Goal: Task Accomplishment & Management: Complete application form

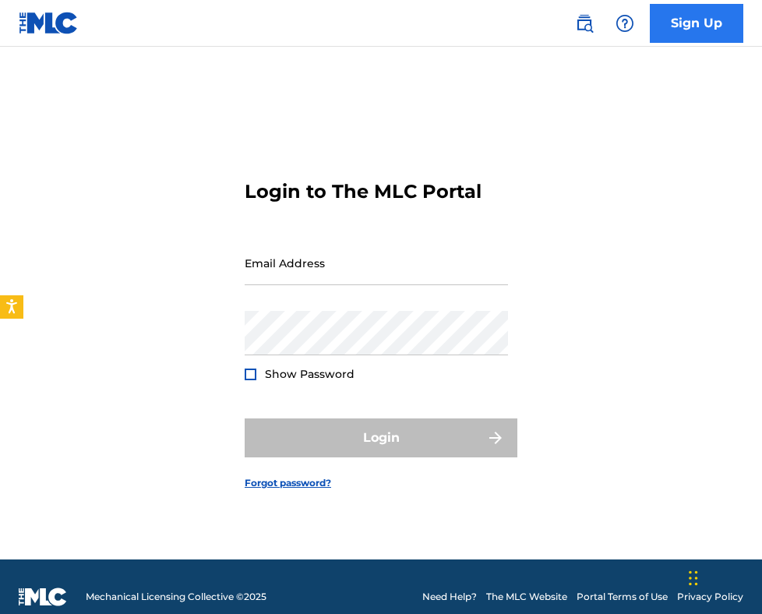
click at [684, 30] on link "Sign Up" at bounding box center [697, 23] width 94 height 39
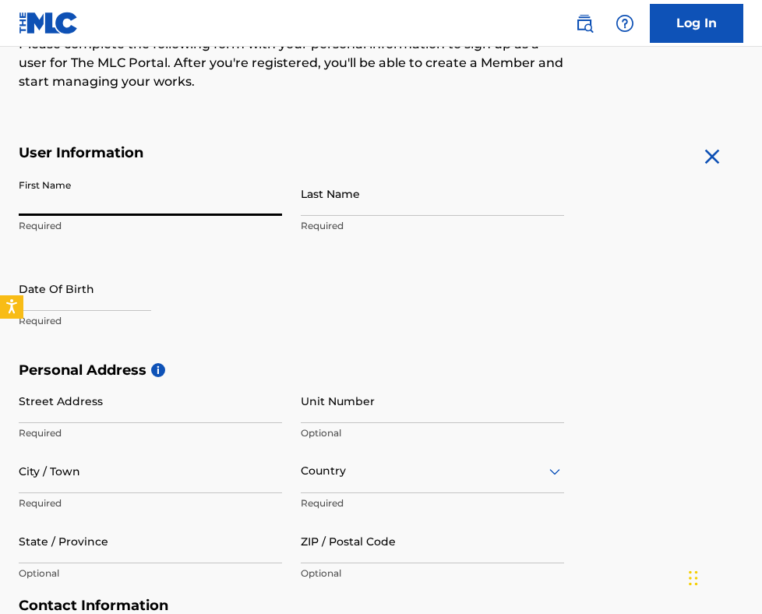
scroll to position [211, 0]
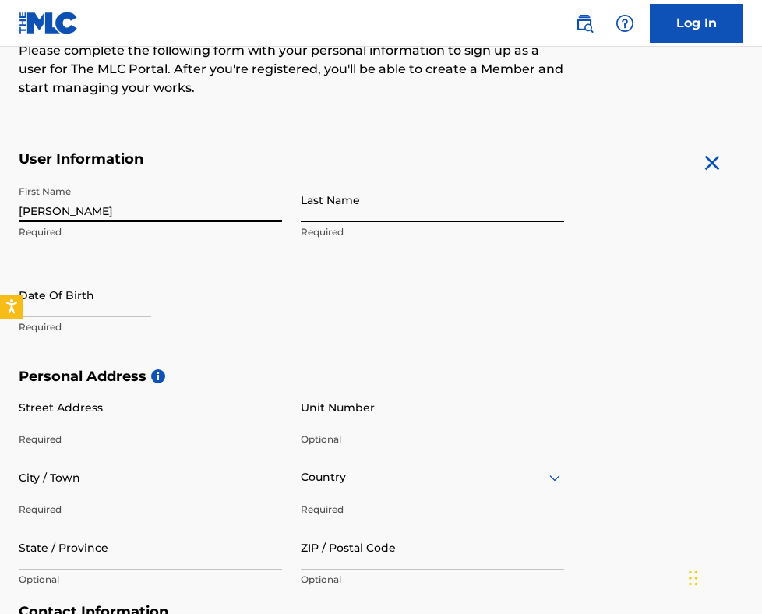
type input "[PERSON_NAME]"
type input "Bellas"
select select "8"
select select "2025"
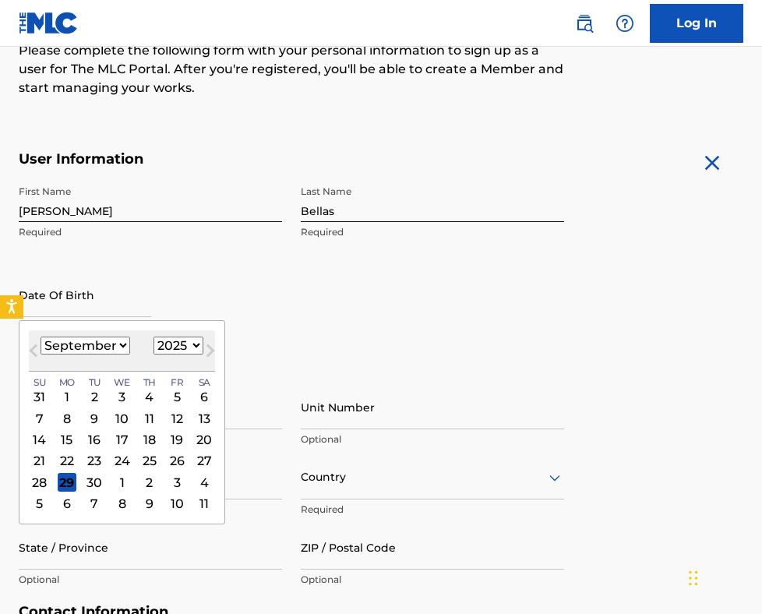
select select "7"
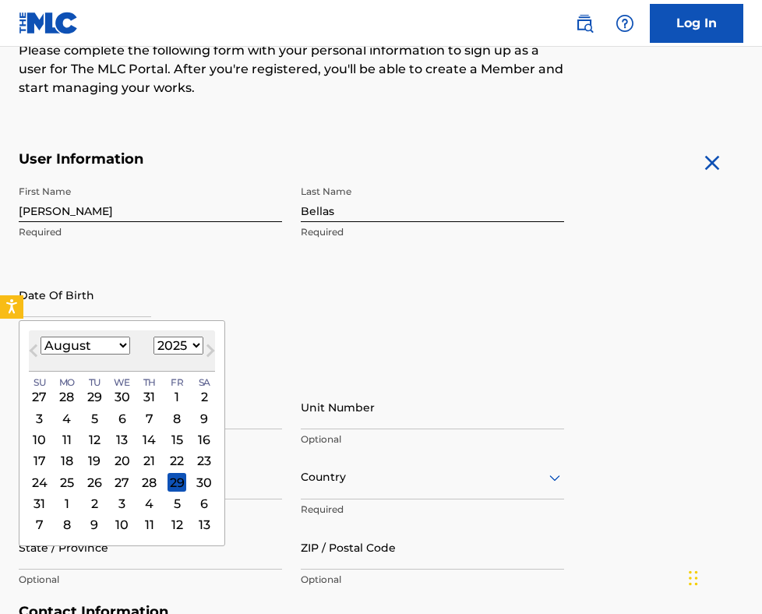
select select "2005"
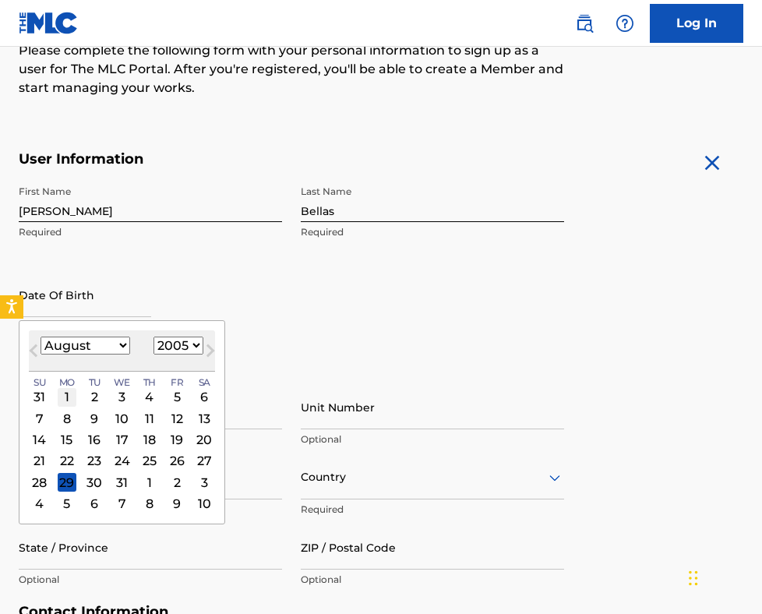
click at [66, 392] on div "1" at bounding box center [67, 396] width 19 height 19
type input "August 1 2005"
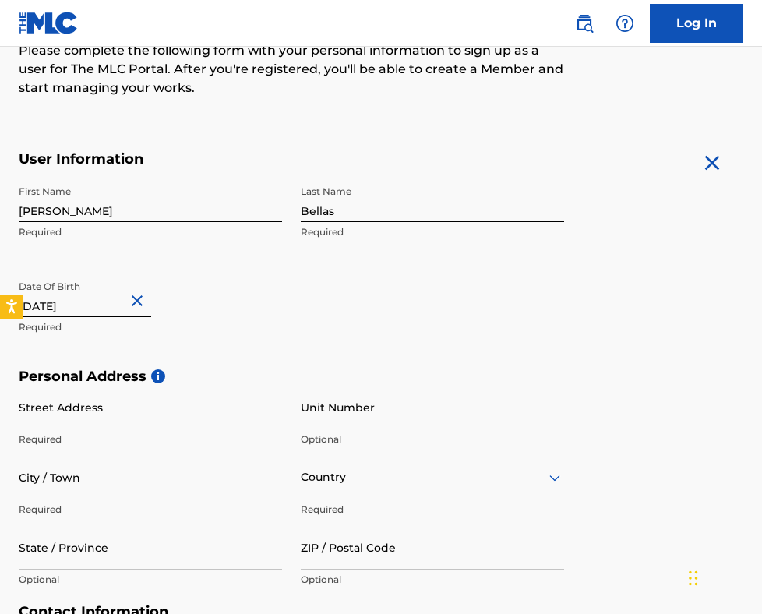
scroll to position [235, 0]
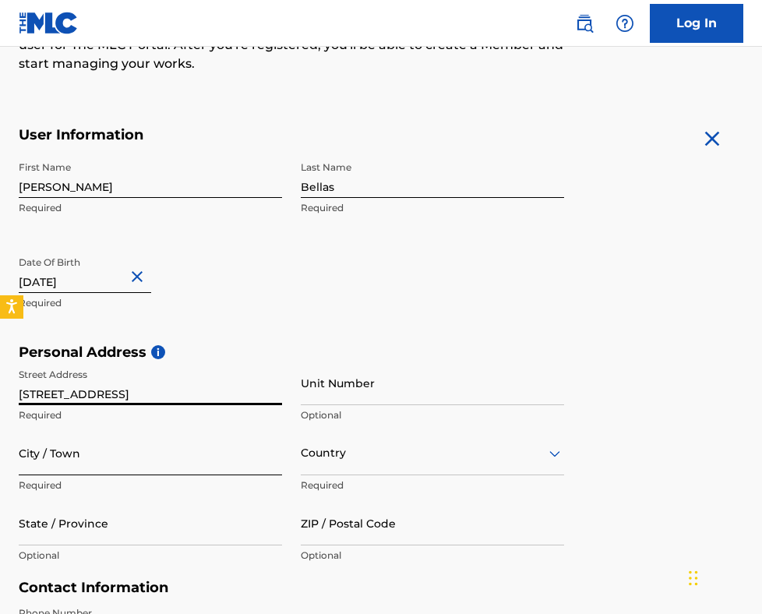
type input "2093 Falling Leaves Ln"
type input "Lexington"
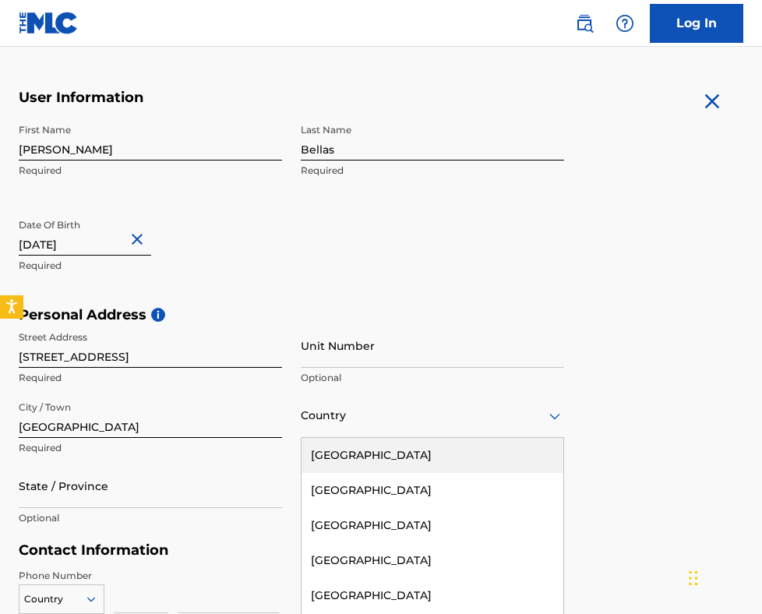
click at [348, 426] on div "United States, 1 of 223. 223 results available. Use Up and Down to choose optio…" at bounding box center [432, 416] width 263 height 44
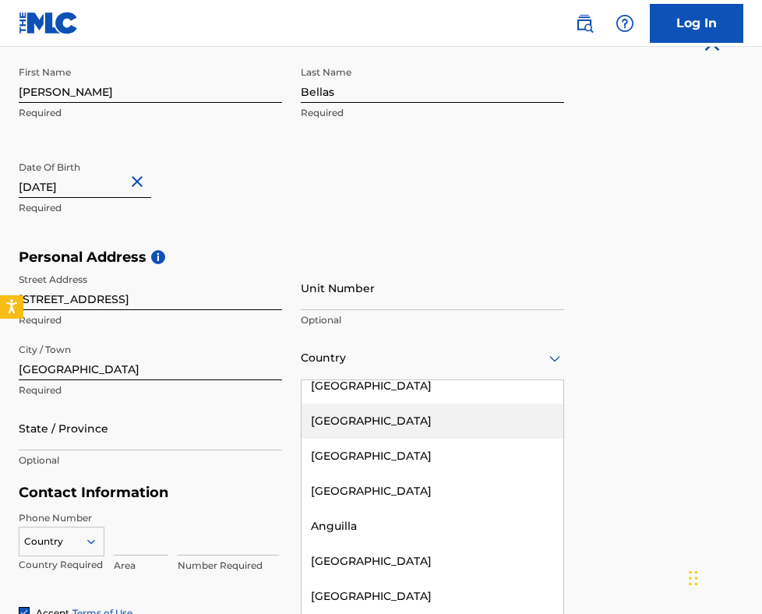
scroll to position [0, 0]
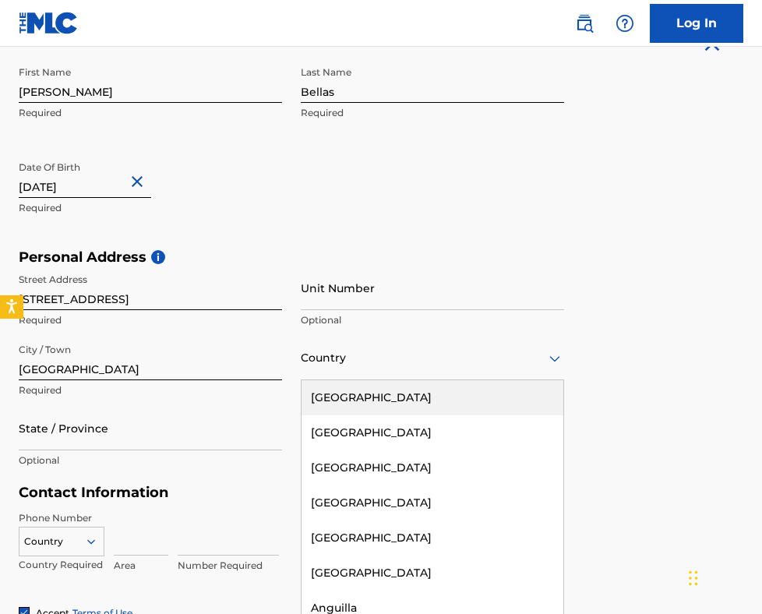
click at [353, 397] on div "United States" at bounding box center [433, 397] width 262 height 35
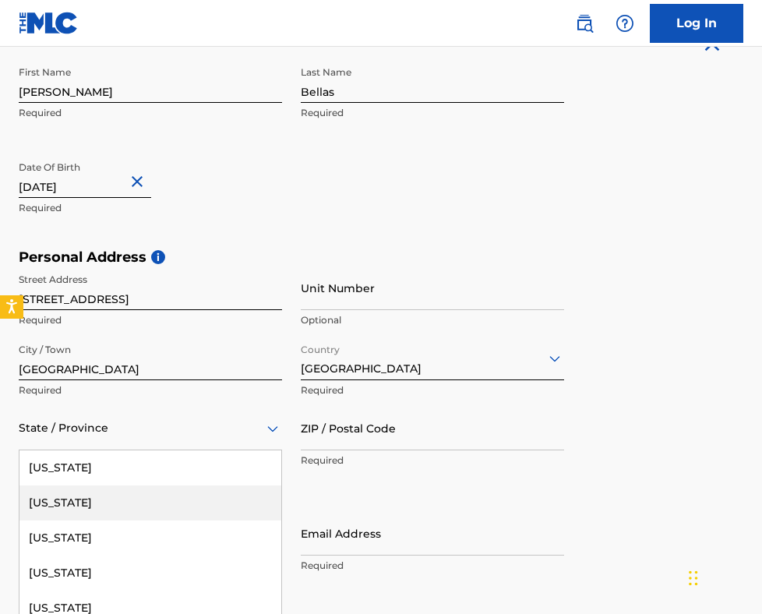
scroll to position [401, 0]
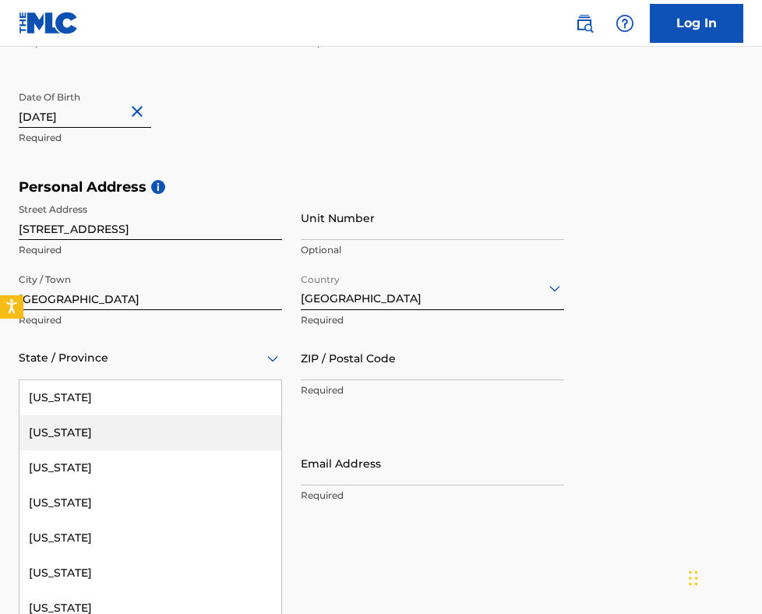
click at [130, 380] on div "Alaska, 2 of 57. 57 results available. Use Up and Down to choose options, press…" at bounding box center [150, 358] width 263 height 44
type input "ken"
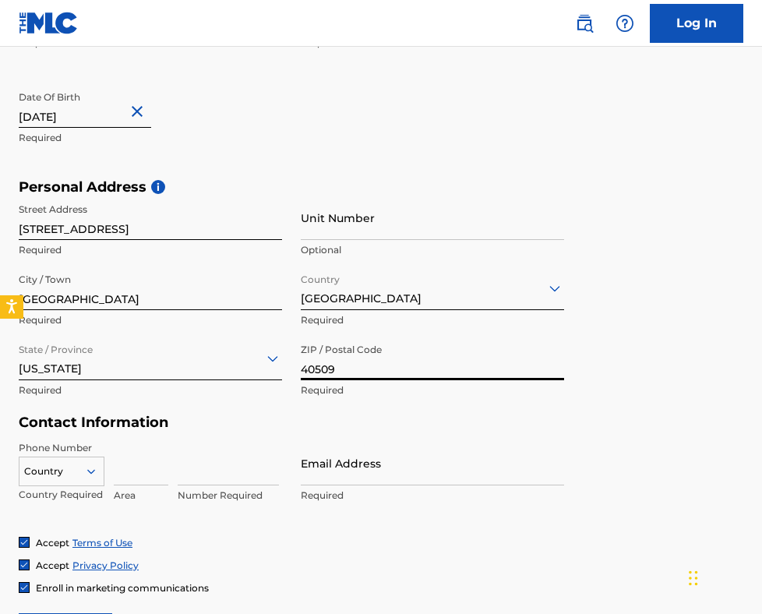
type input "40509"
click at [83, 471] on div "Country" at bounding box center [62, 468] width 86 height 23
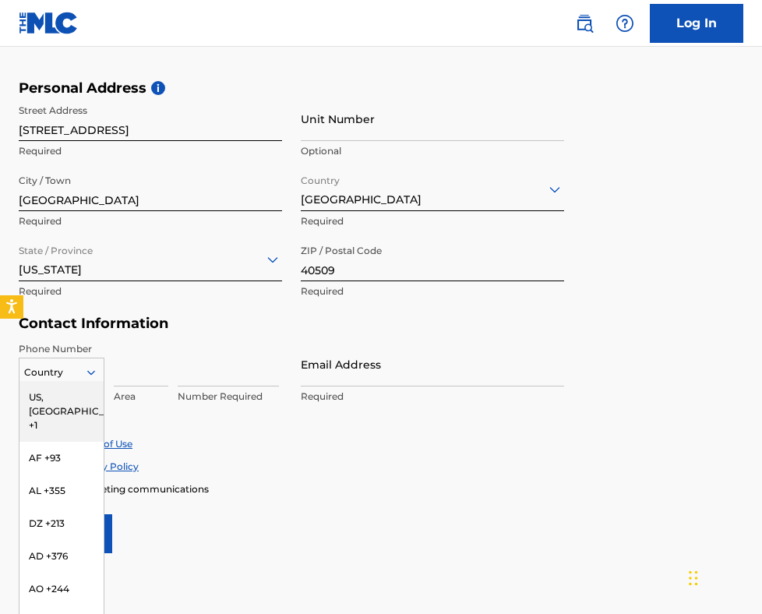
click at [75, 390] on div "US, [GEOGRAPHIC_DATA] +1" at bounding box center [61, 411] width 84 height 61
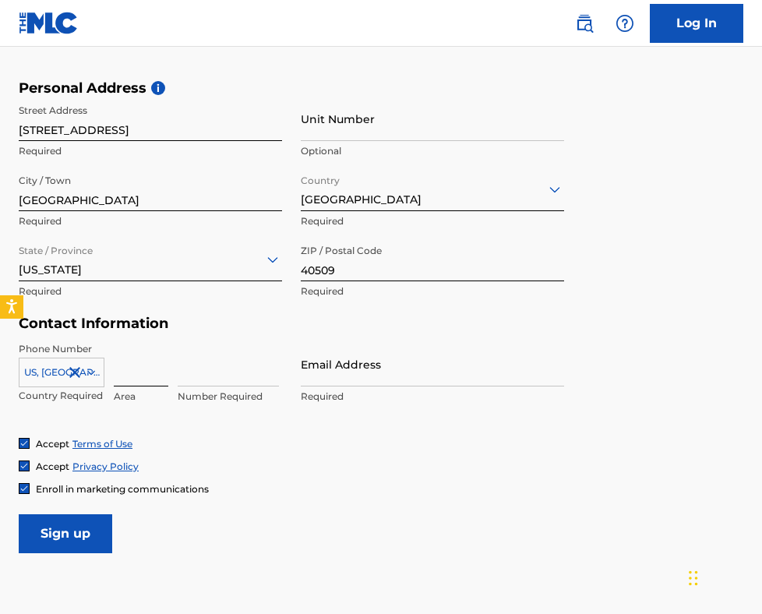
click at [140, 370] on input at bounding box center [141, 364] width 55 height 44
type input "859"
type input "3002250"
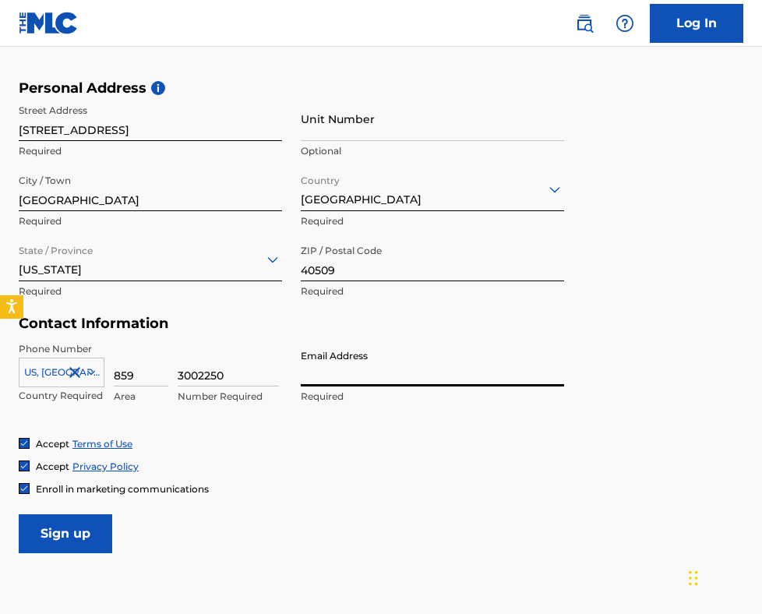
type input "[EMAIL_ADDRESS][DOMAIN_NAME]"
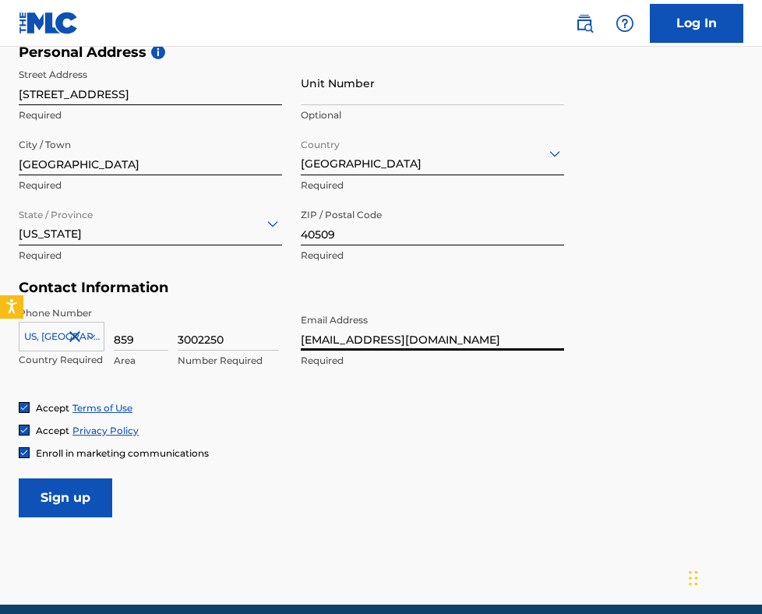
scroll to position [574, 0]
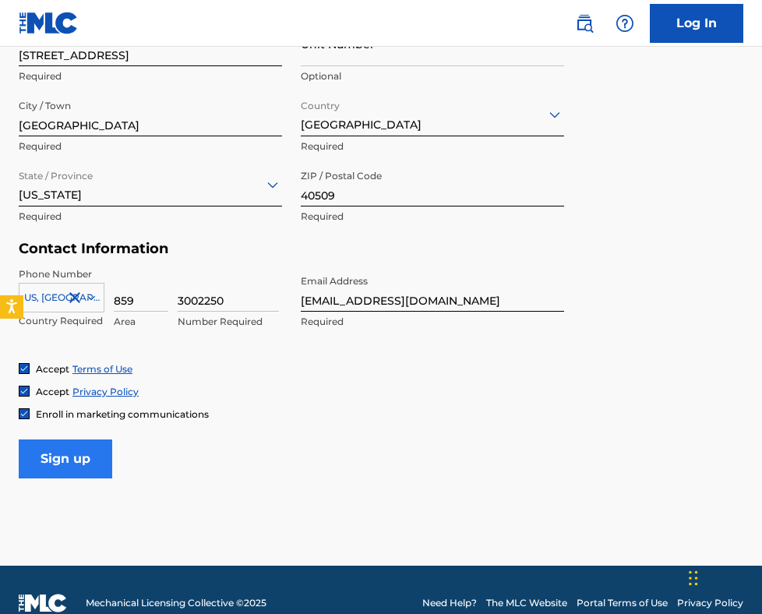
click at [87, 461] on input "Sign up" at bounding box center [66, 459] width 94 height 39
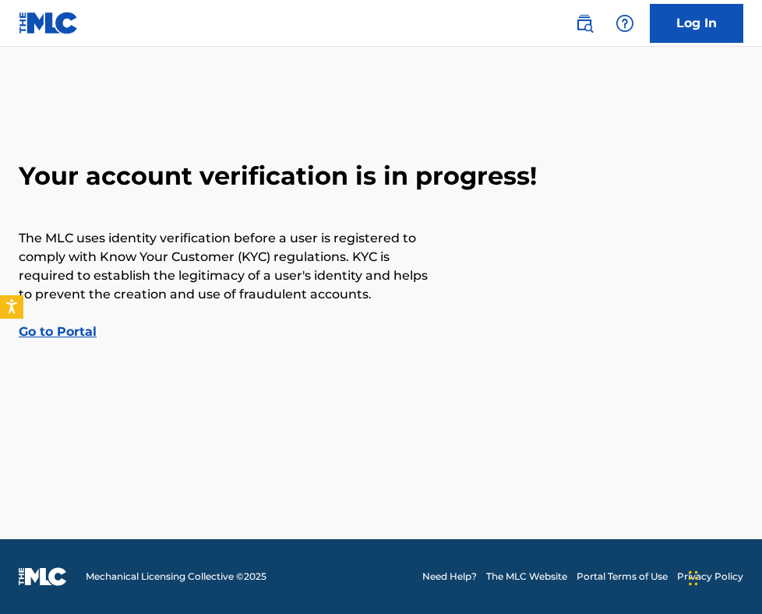
click at [68, 332] on link "Go to Portal" at bounding box center [58, 331] width 78 height 15
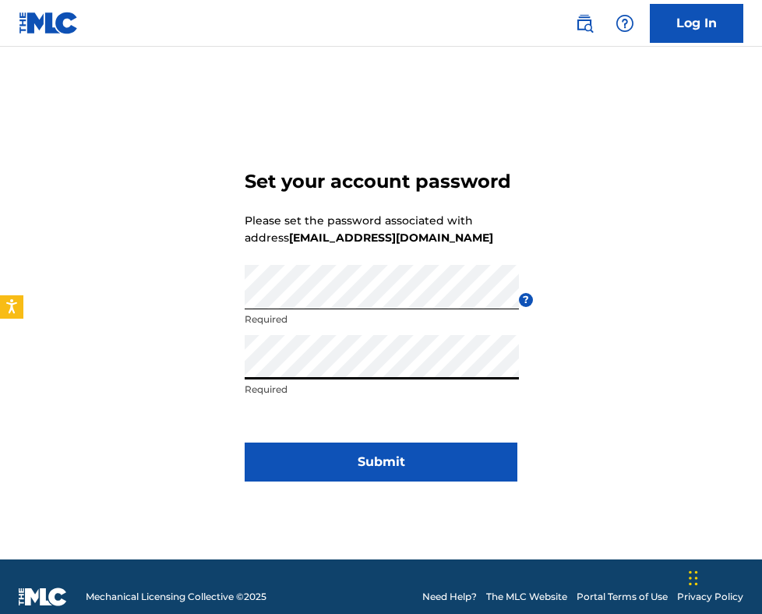
click at [381, 462] on button "Submit" at bounding box center [381, 462] width 273 height 39
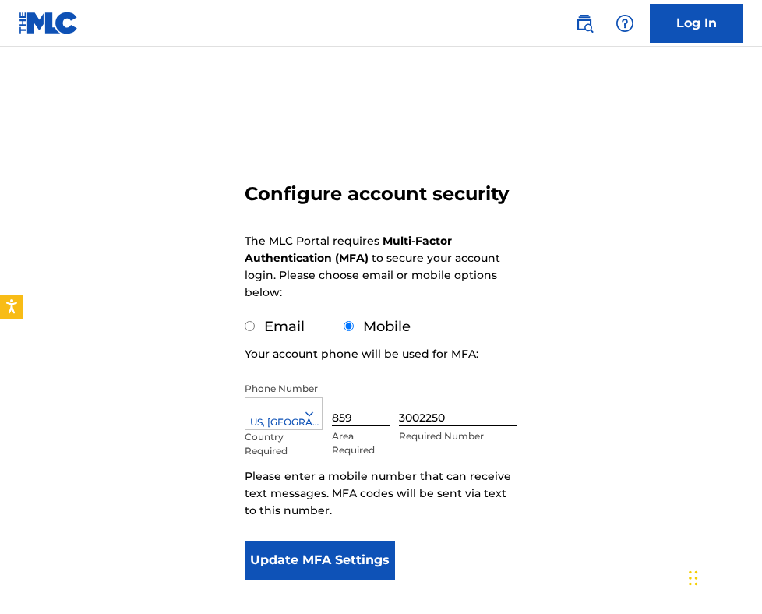
scroll to position [34, 0]
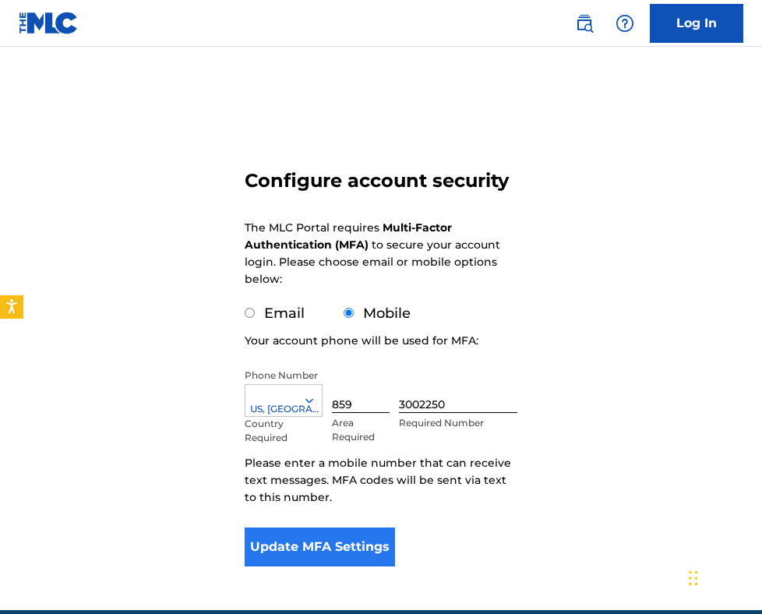
click at [317, 540] on button "Update MFA Settings" at bounding box center [320, 547] width 150 height 39
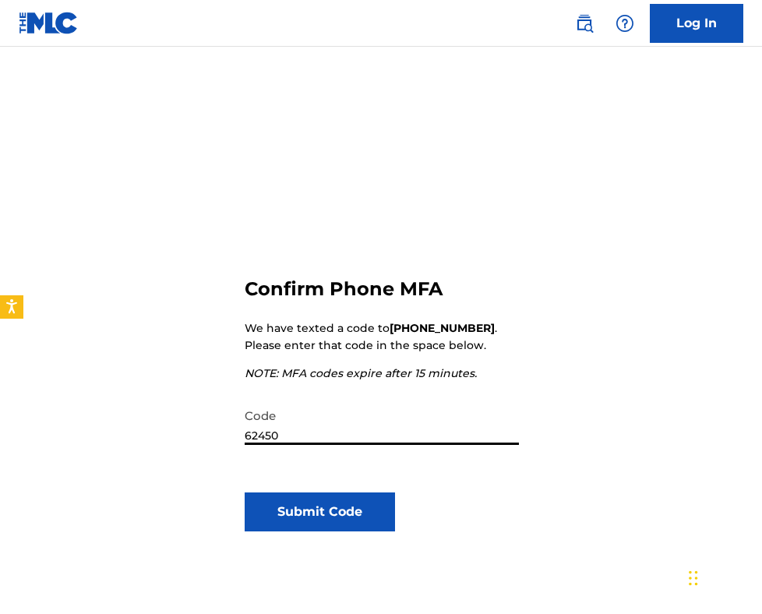
type input "624502"
click at [320, 512] on button "Submit Code" at bounding box center [320, 512] width 150 height 39
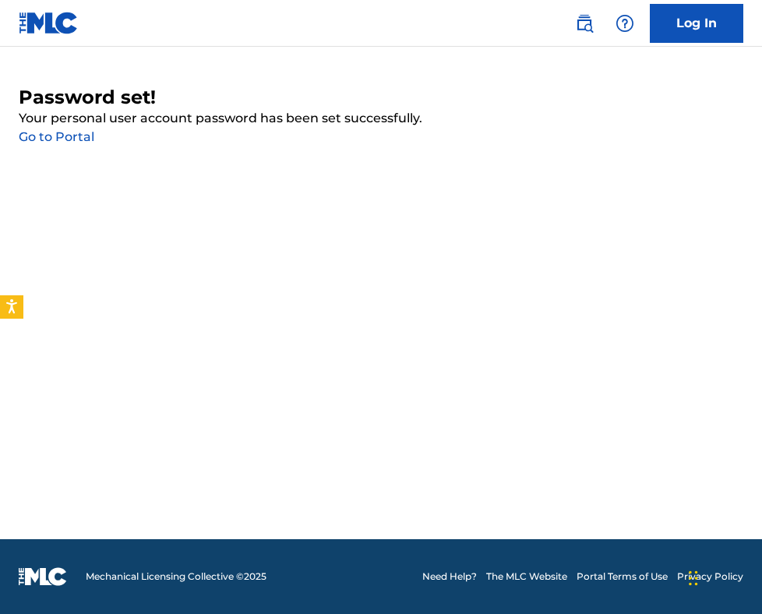
click at [63, 141] on link "Go to Portal" at bounding box center [57, 136] width 76 height 15
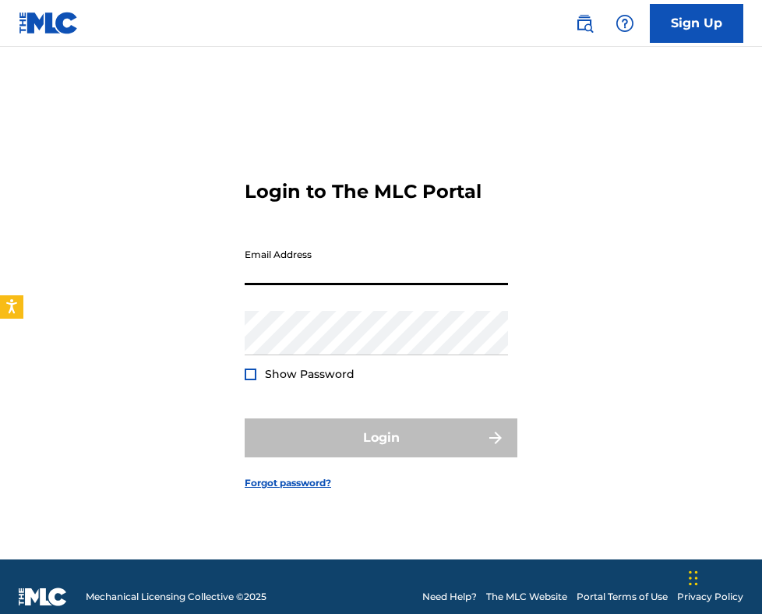
type input "[EMAIL_ADDRESS][DOMAIN_NAME]"
click at [381, 438] on button "Login" at bounding box center [381, 438] width 273 height 39
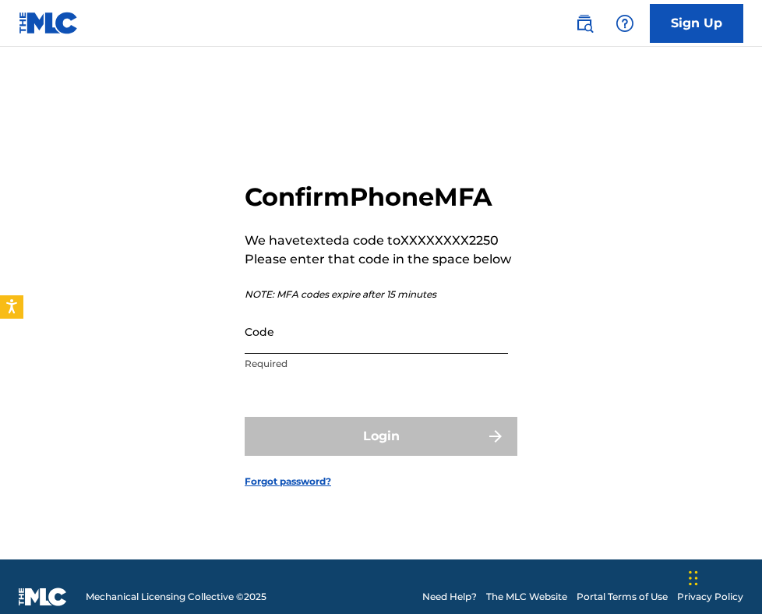
click at [313, 343] on input "Code" at bounding box center [376, 331] width 263 height 44
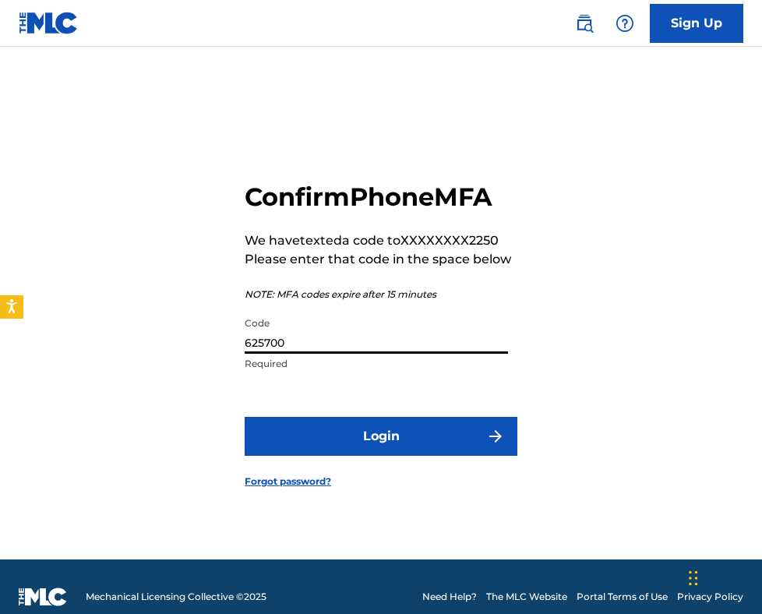
type input "625700"
click at [381, 436] on button "Login" at bounding box center [381, 436] width 273 height 39
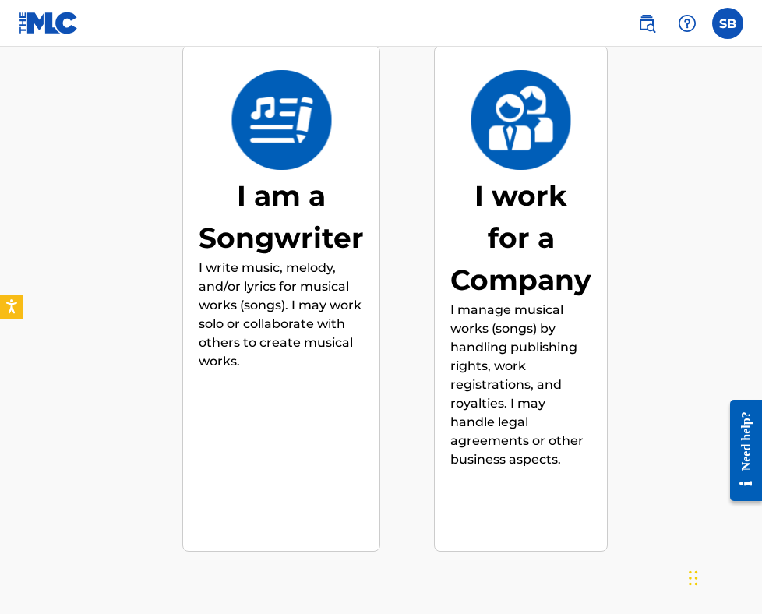
scroll to position [319, 0]
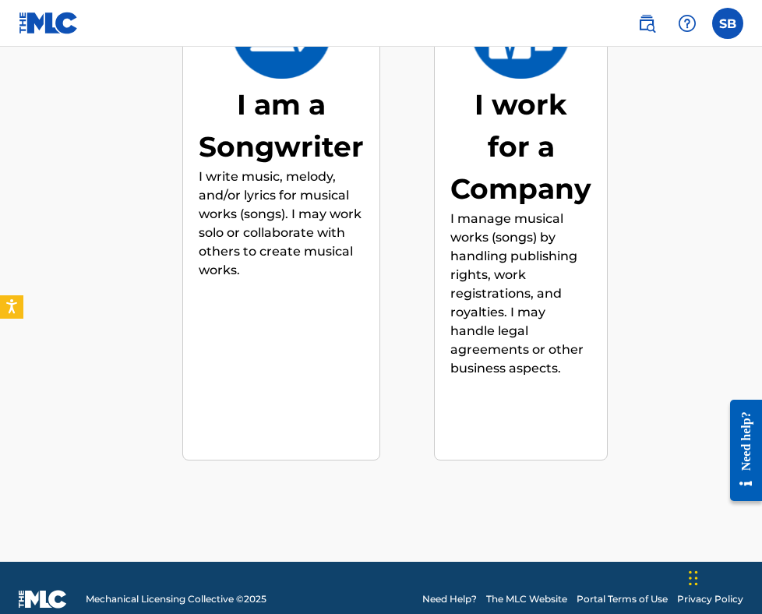
click at [489, 373] on p "I manage musical works (songs) by handling publishing rights, work registration…" at bounding box center [521, 294] width 141 height 168
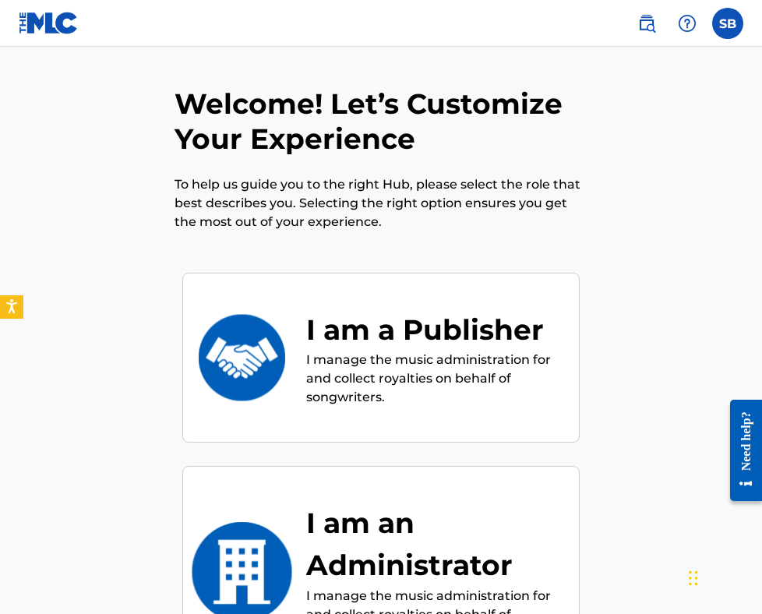
scroll to position [0, 0]
